Goal: Information Seeking & Learning: Learn about a topic

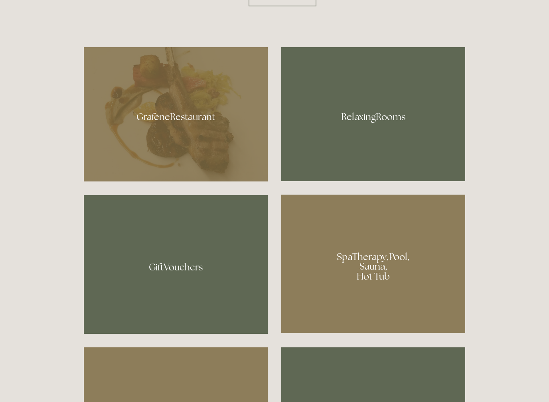
scroll to position [537, 0]
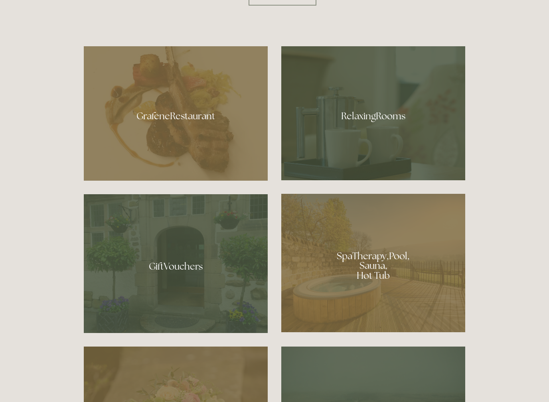
click at [378, 126] on div at bounding box center [373, 113] width 184 height 134
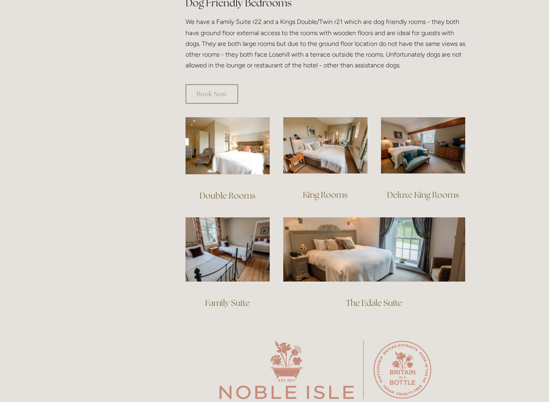
scroll to position [472, 0]
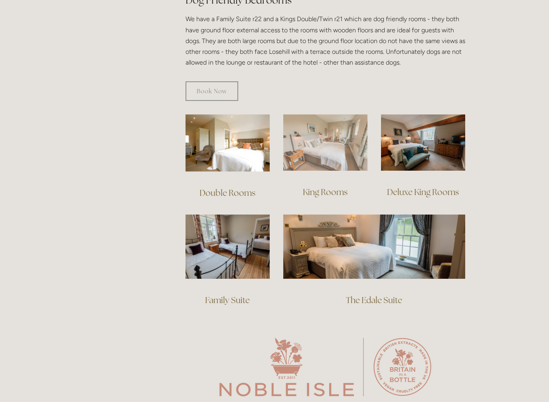
click at [338, 138] on img at bounding box center [325, 142] width 84 height 56
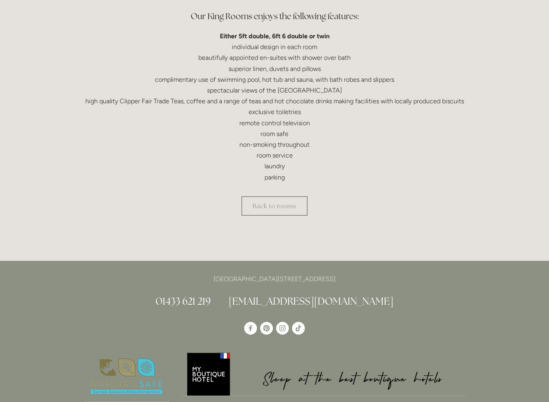
scroll to position [248, 0]
click at [279, 205] on link "Back to rooms" at bounding box center [274, 206] width 66 height 20
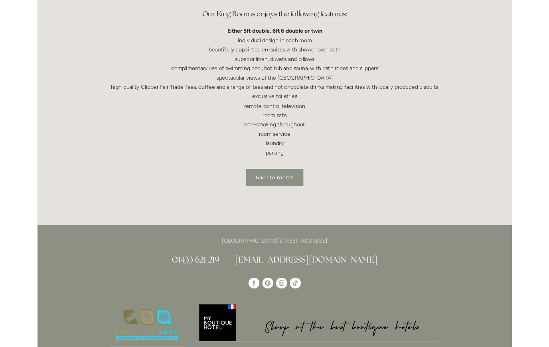
scroll to position [271, 0]
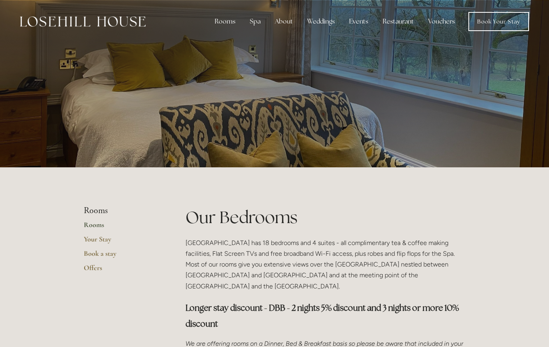
scroll to position [494, 0]
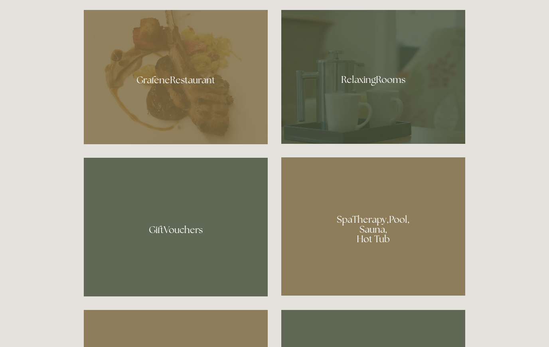
scroll to position [526, 0]
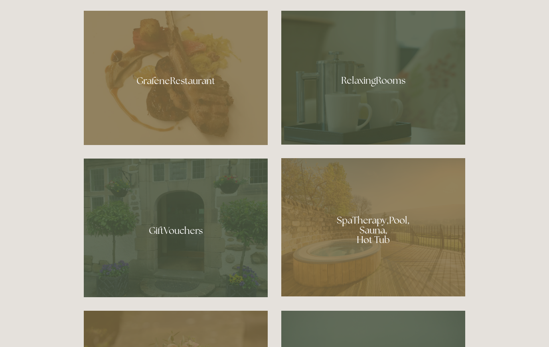
click at [191, 89] on div at bounding box center [176, 78] width 184 height 134
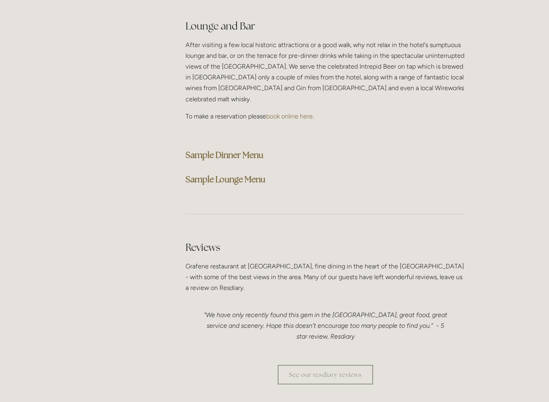
scroll to position [2020, 0]
click at [228, 148] on strong "Sample Dinner Menu" at bounding box center [224, 153] width 78 height 11
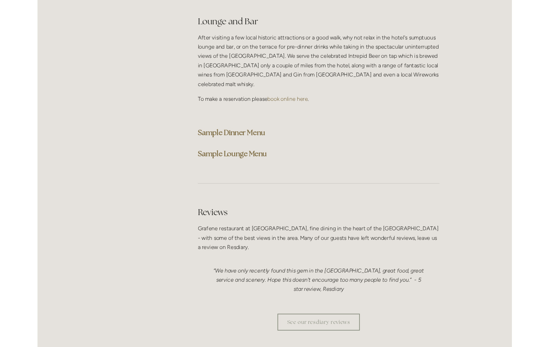
scroll to position [2043, 0]
